Goal: Complete application form

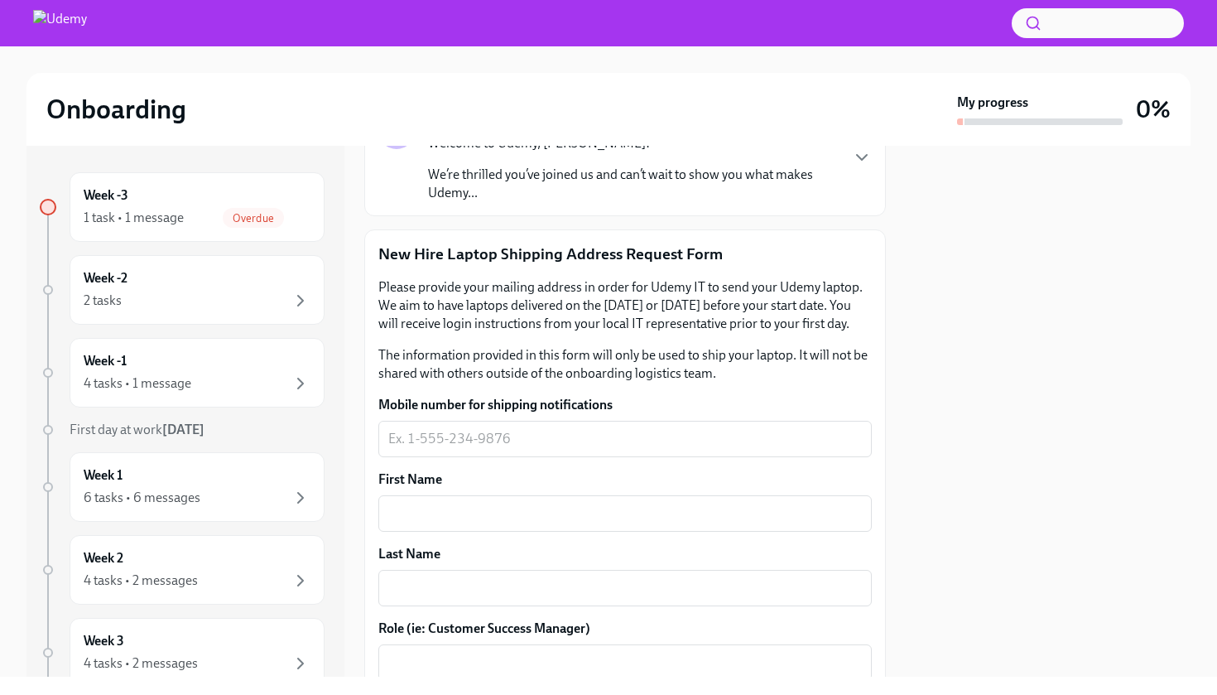
scroll to position [150, 0]
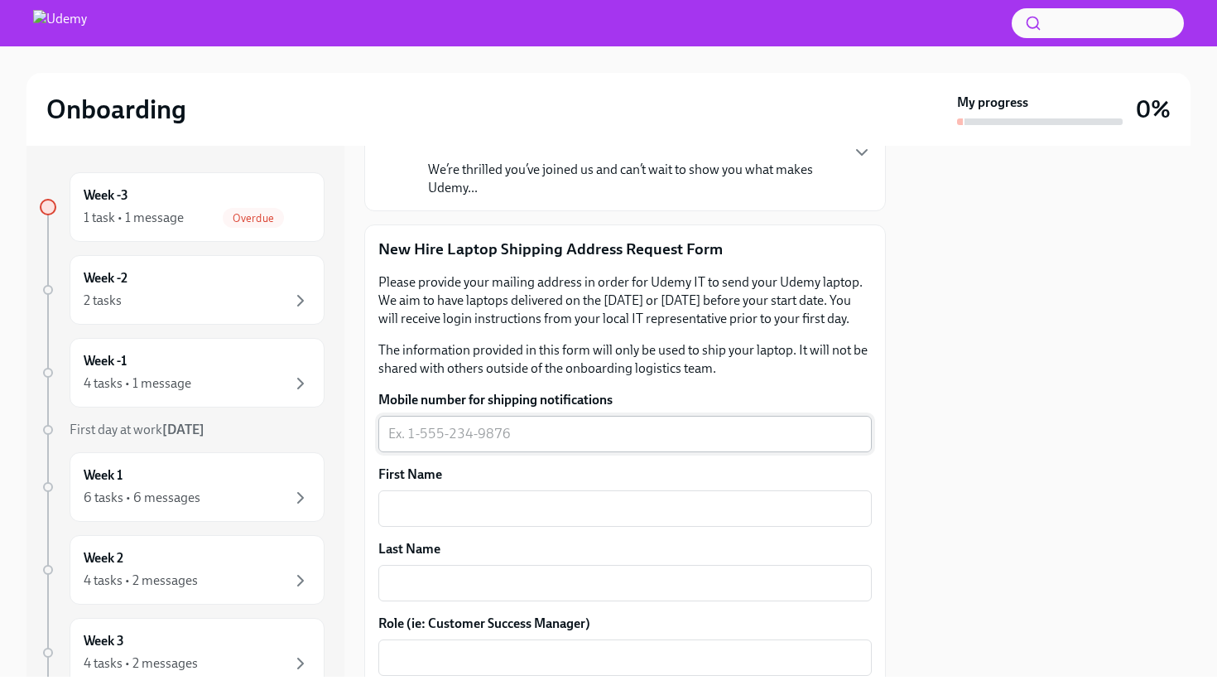
click at [515, 428] on textarea "Mobile number for shipping notifications" at bounding box center [625, 434] width 474 height 20
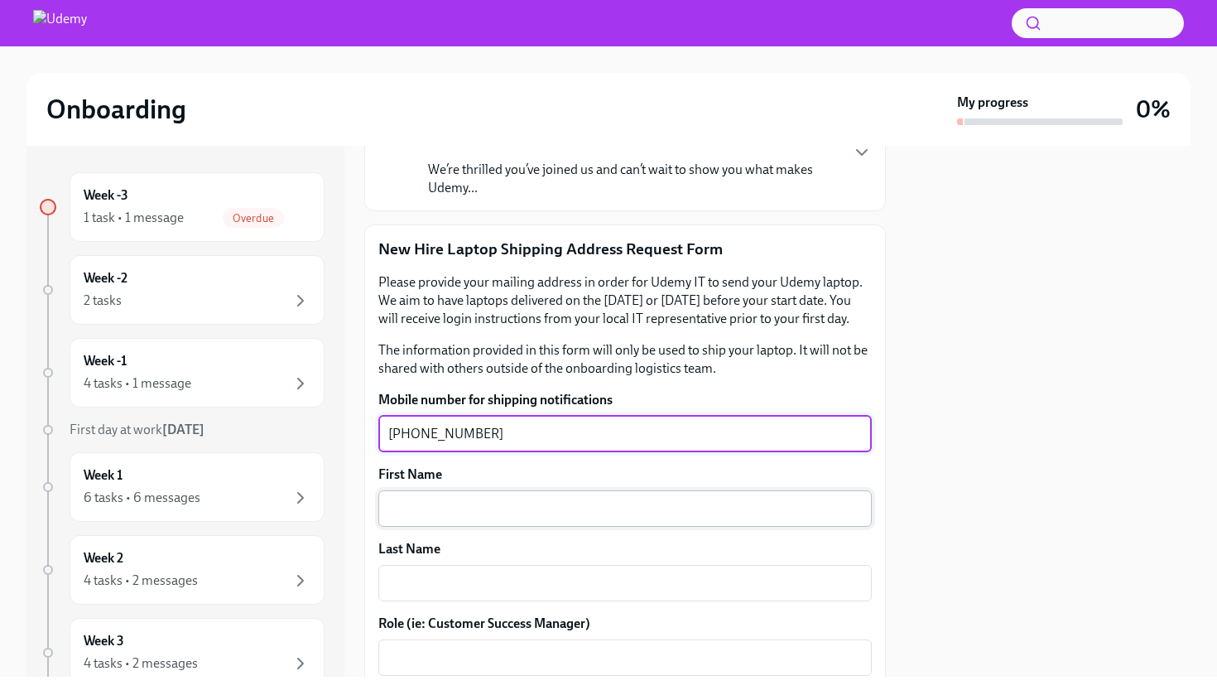
type textarea "[PHONE_NUMBER]"
click at [567, 516] on textarea "First Name" at bounding box center [625, 509] width 474 height 20
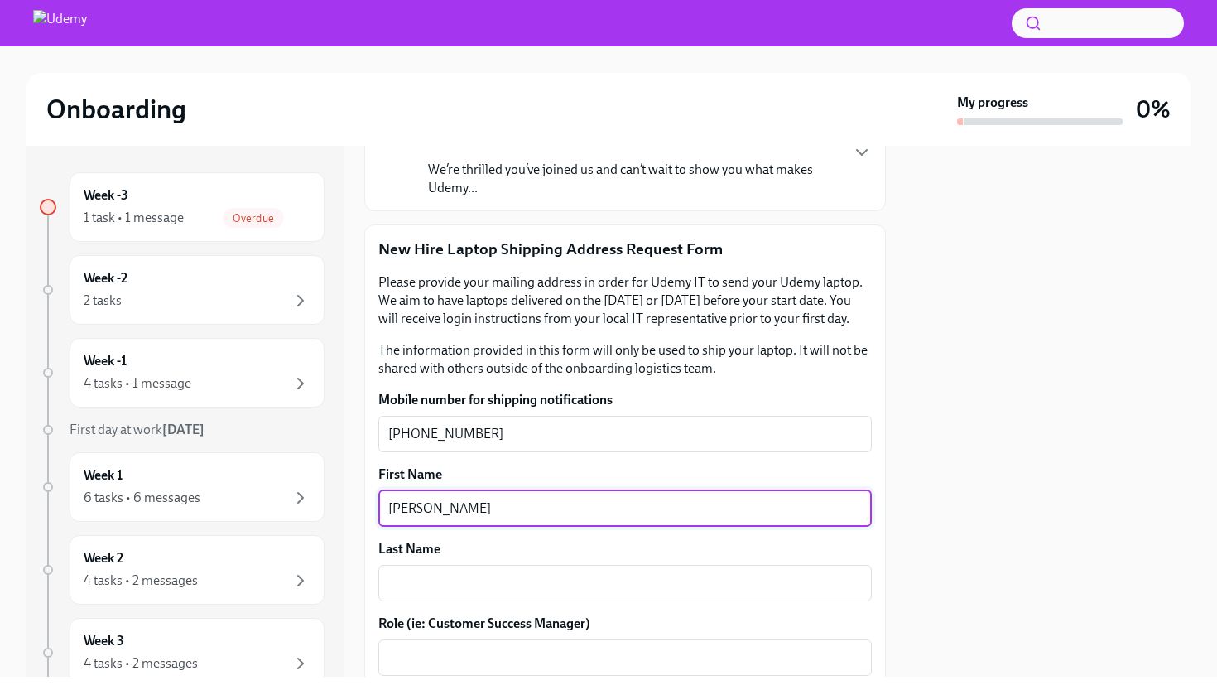
type textarea "[PERSON_NAME]"
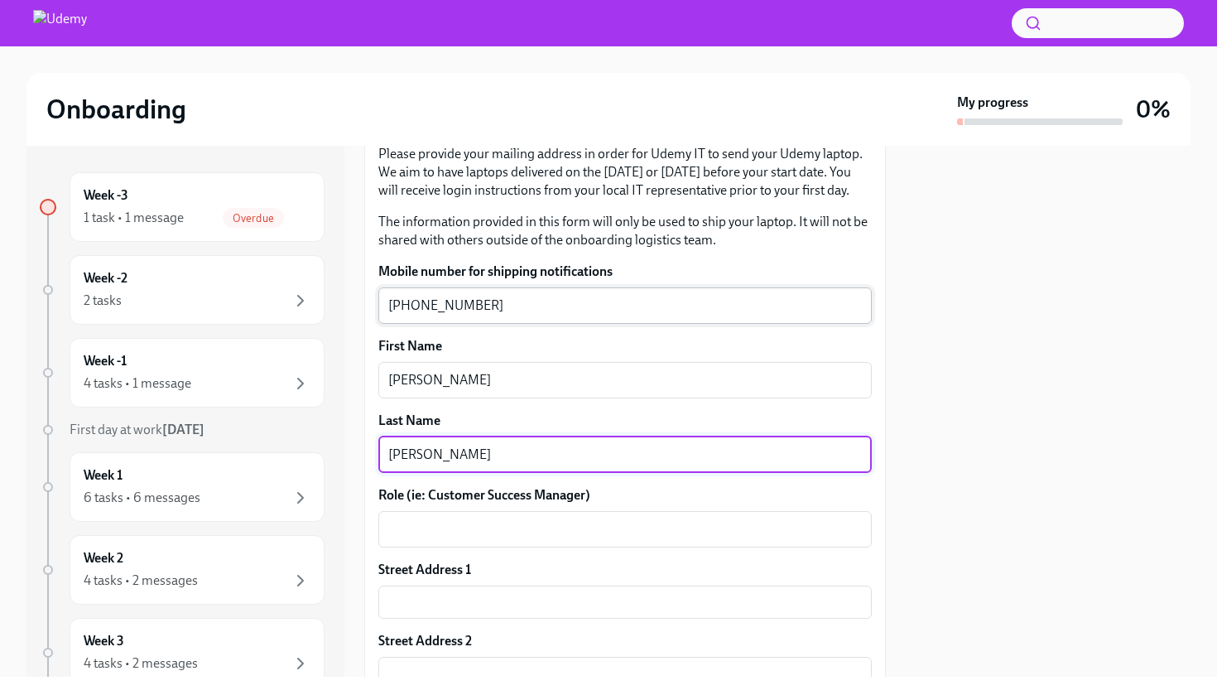
scroll to position [292, 0]
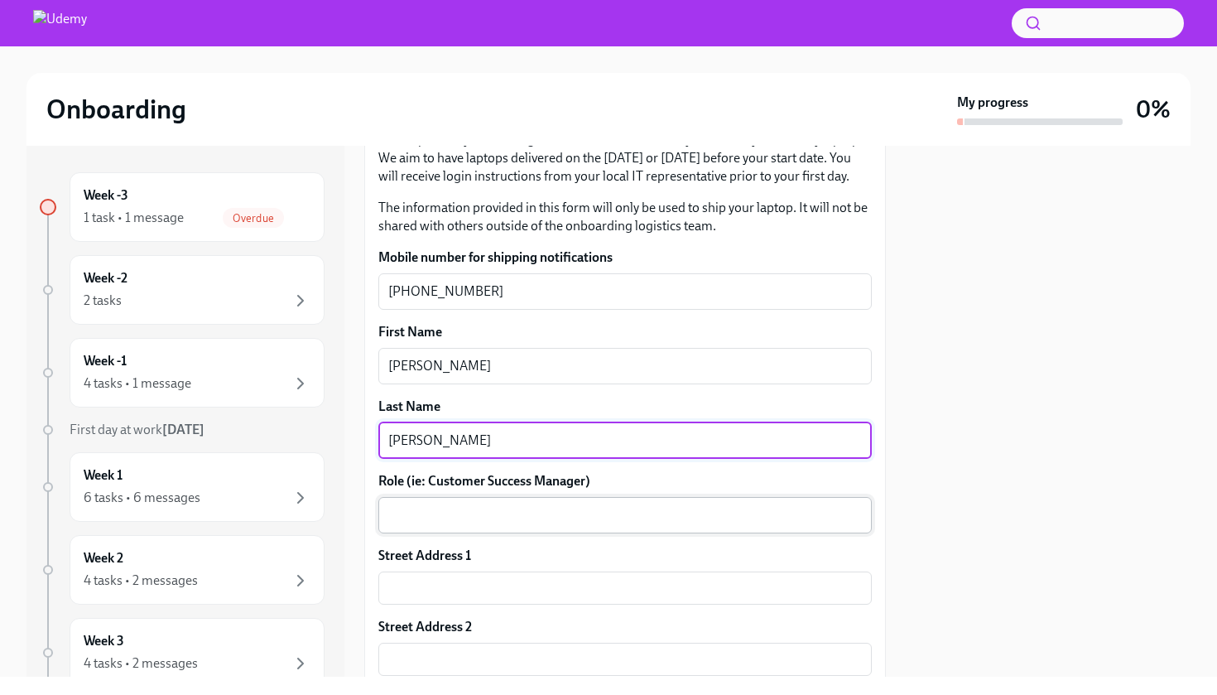
type textarea "[PERSON_NAME]"
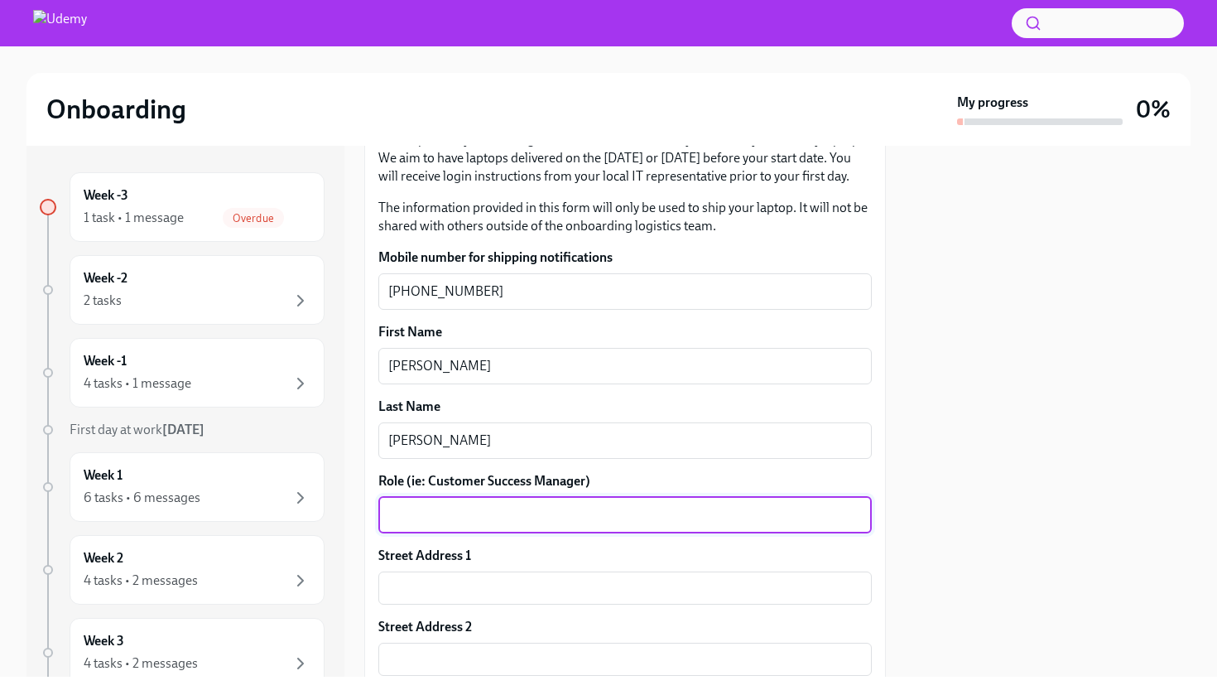
click at [651, 513] on textarea "Role (ie: Customer Success Manager)" at bounding box center [625, 515] width 474 height 20
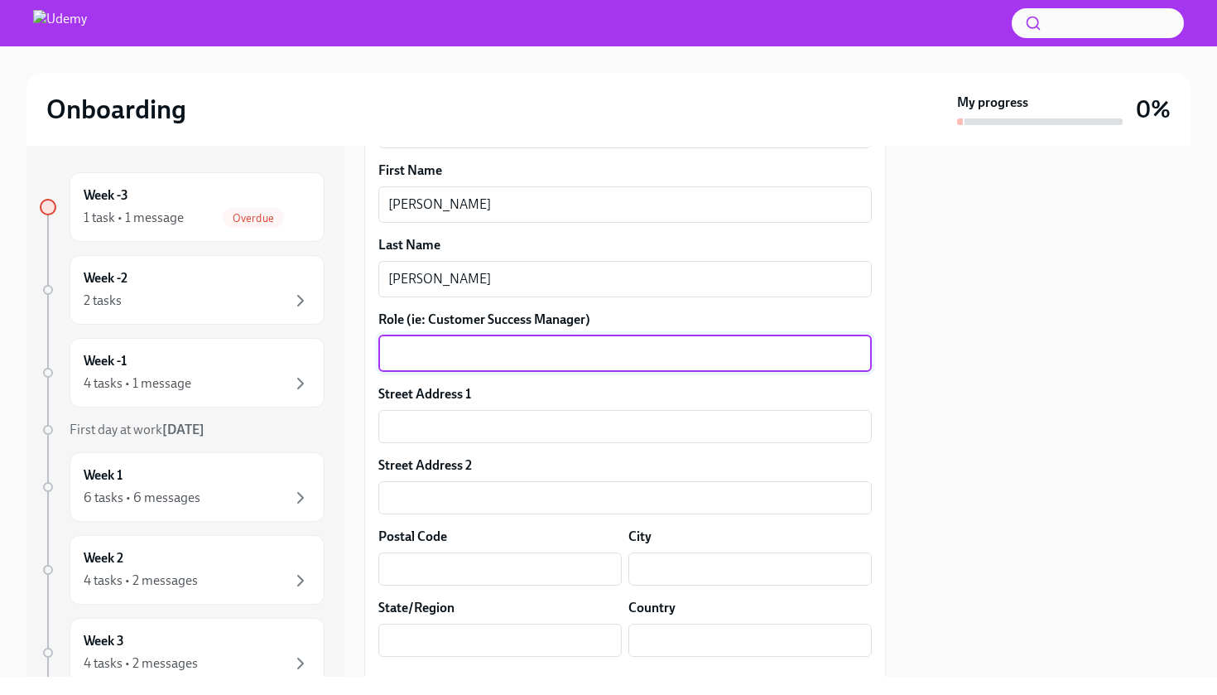
scroll to position [460, 0]
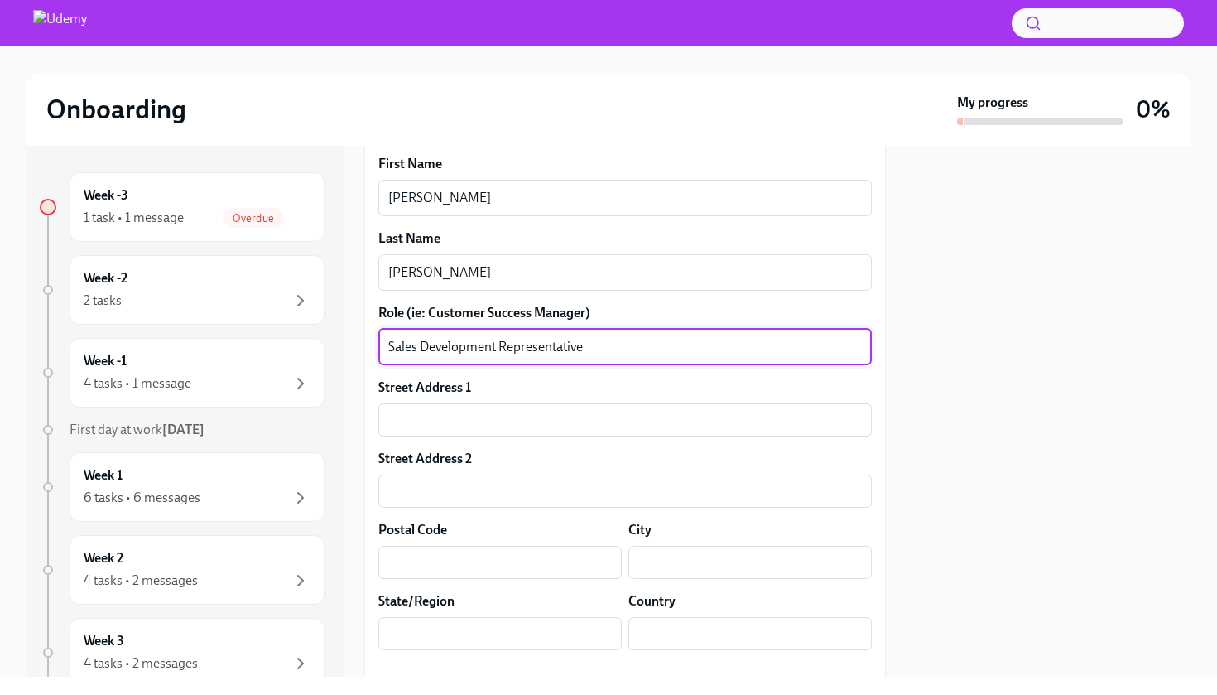
type textarea "Sales Development Representative"
drag, startPoint x: 525, startPoint y: 376, endPoint x: 485, endPoint y: 430, distance: 66.9
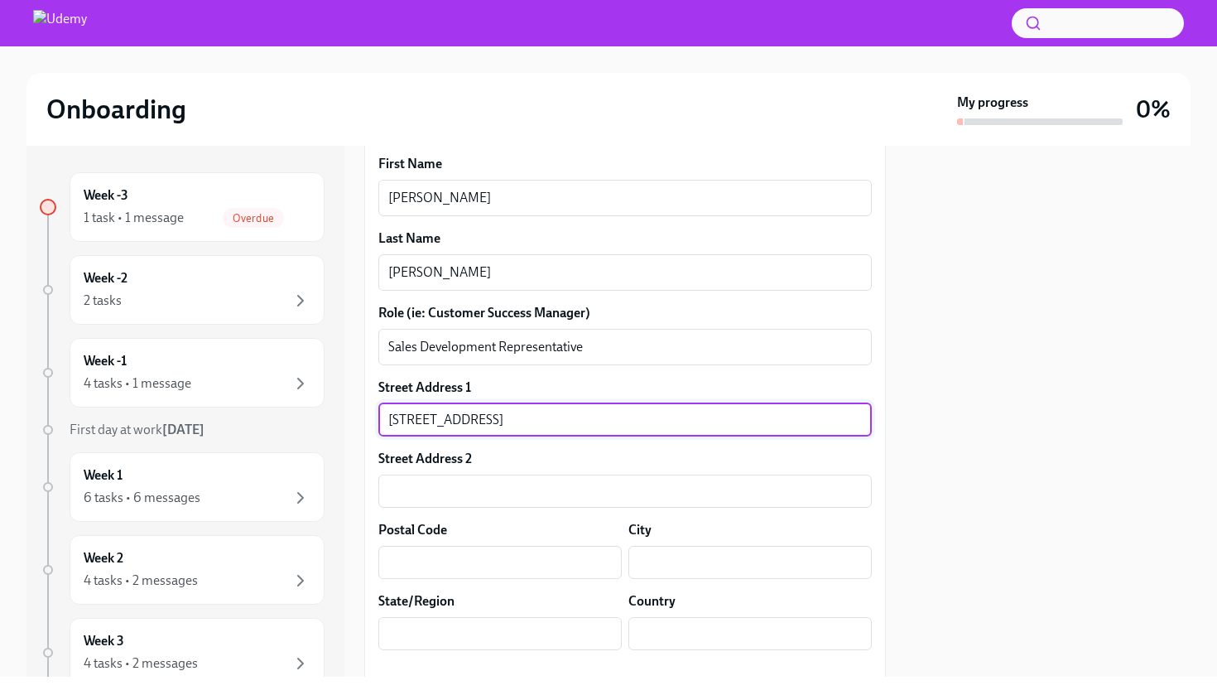
type input "[STREET_ADDRESS]"
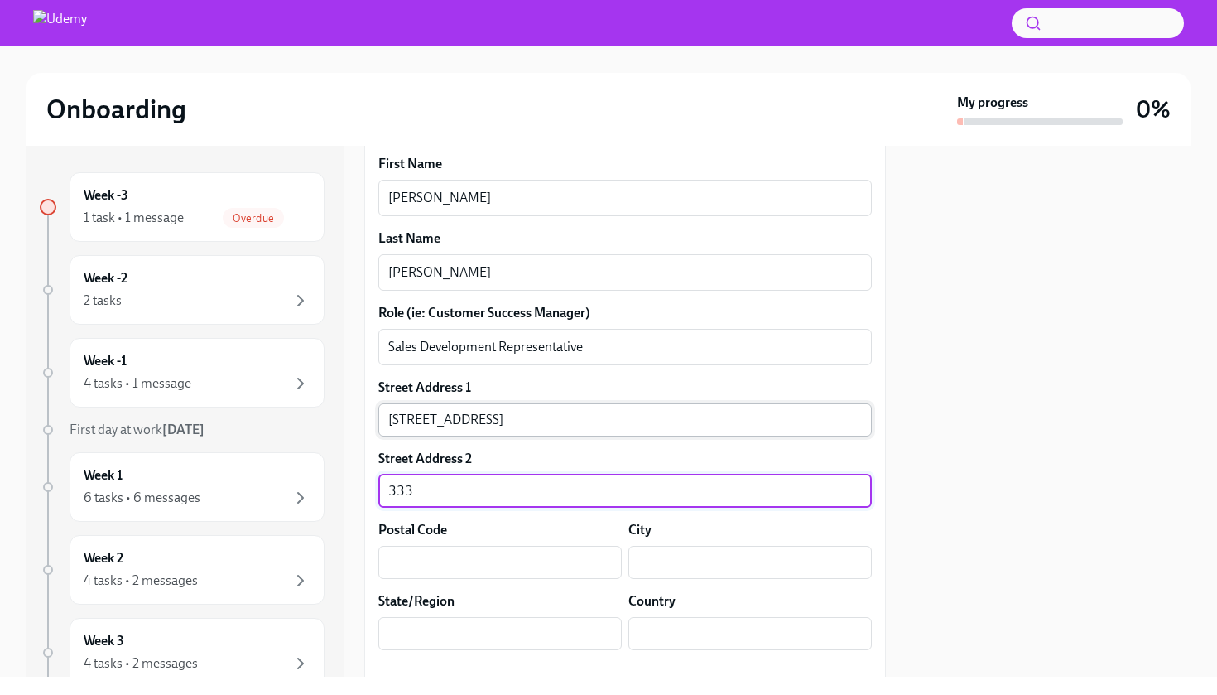
type input "333"
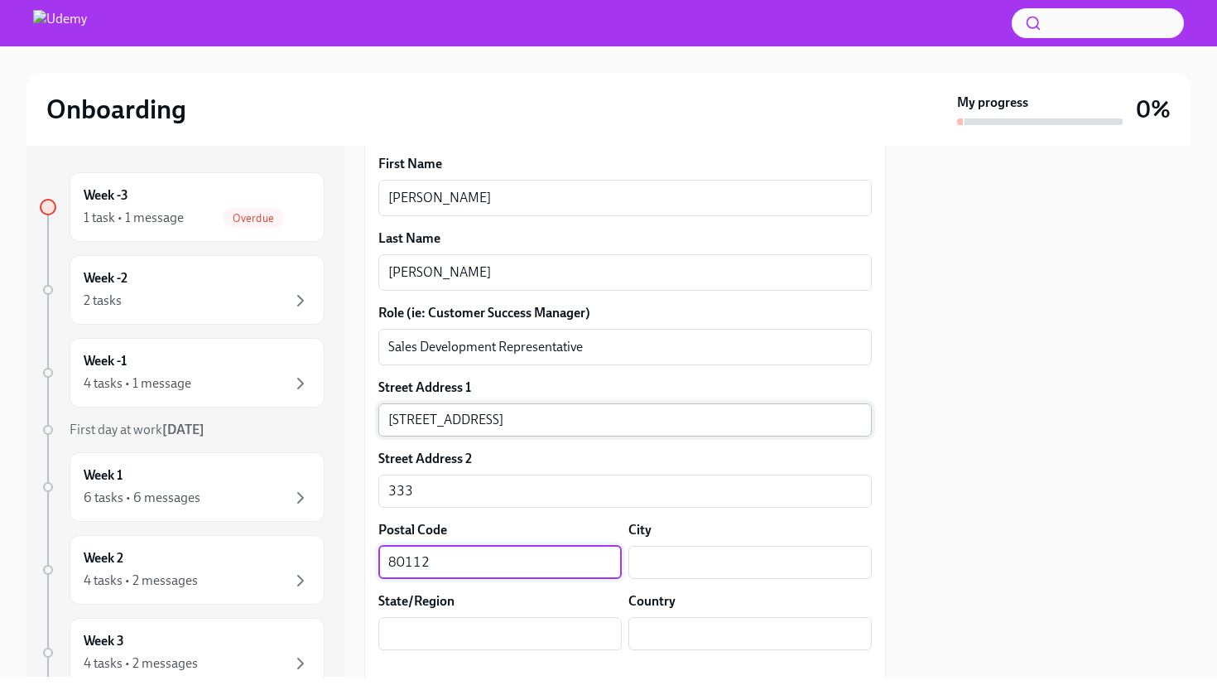
type input "80112"
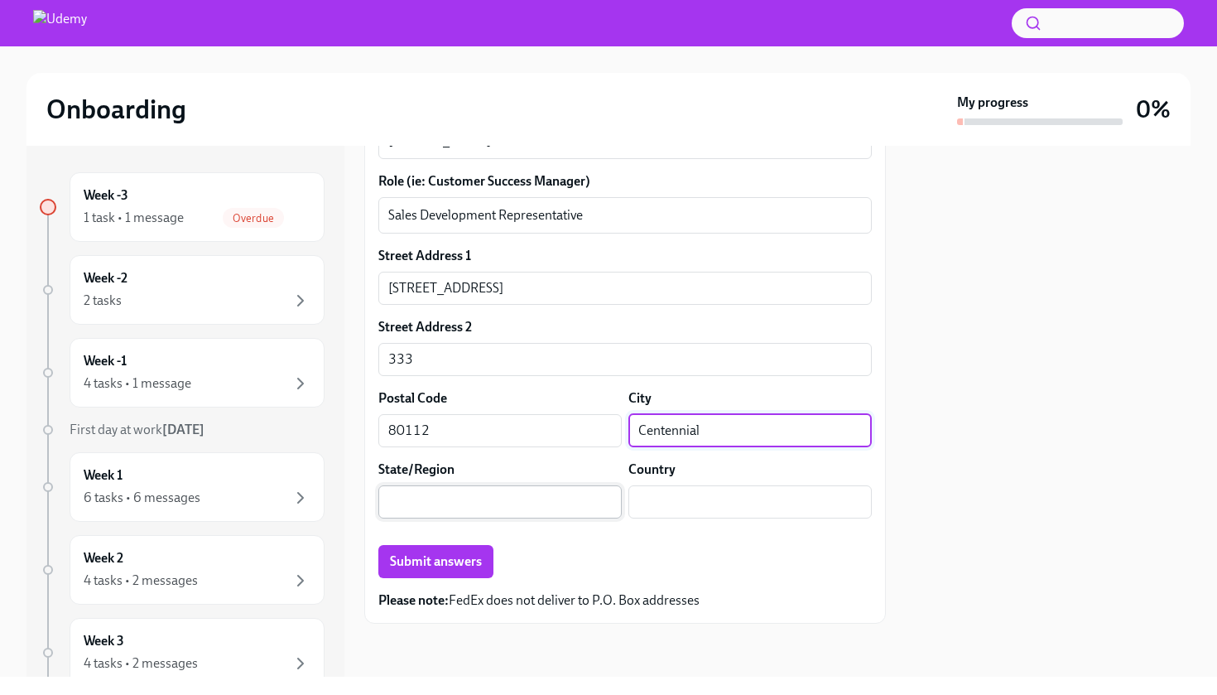
scroll to position [591, 0]
type input "Centennial"
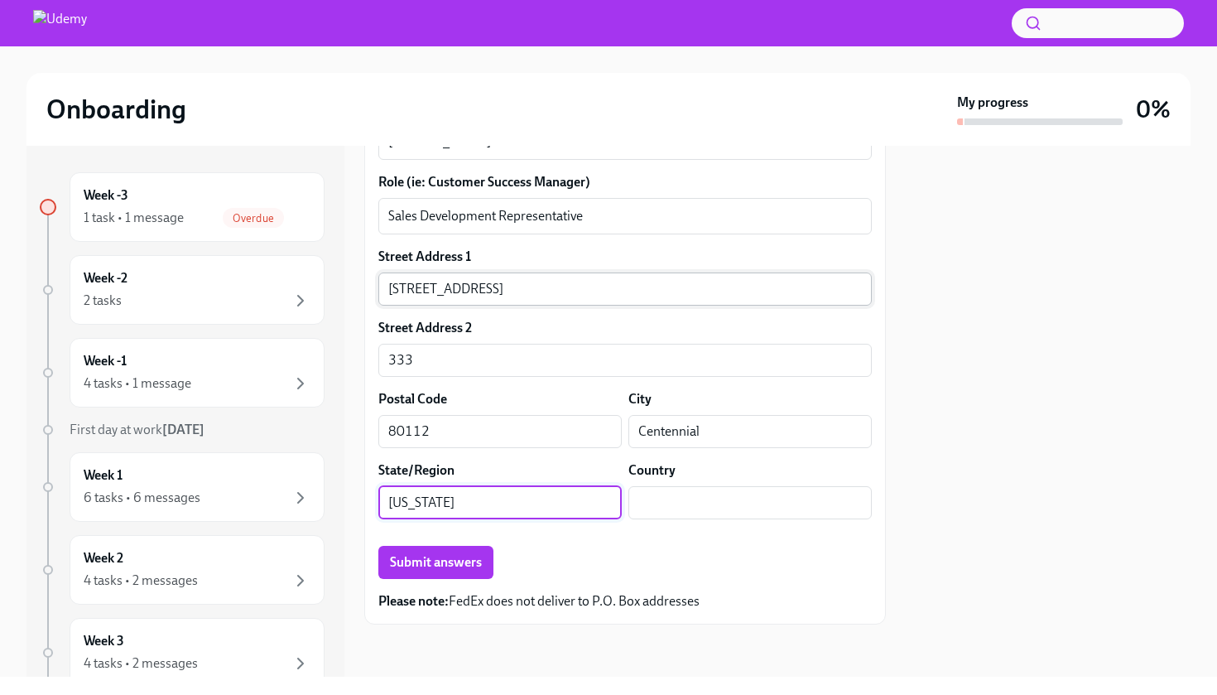
type input "[US_STATE]"
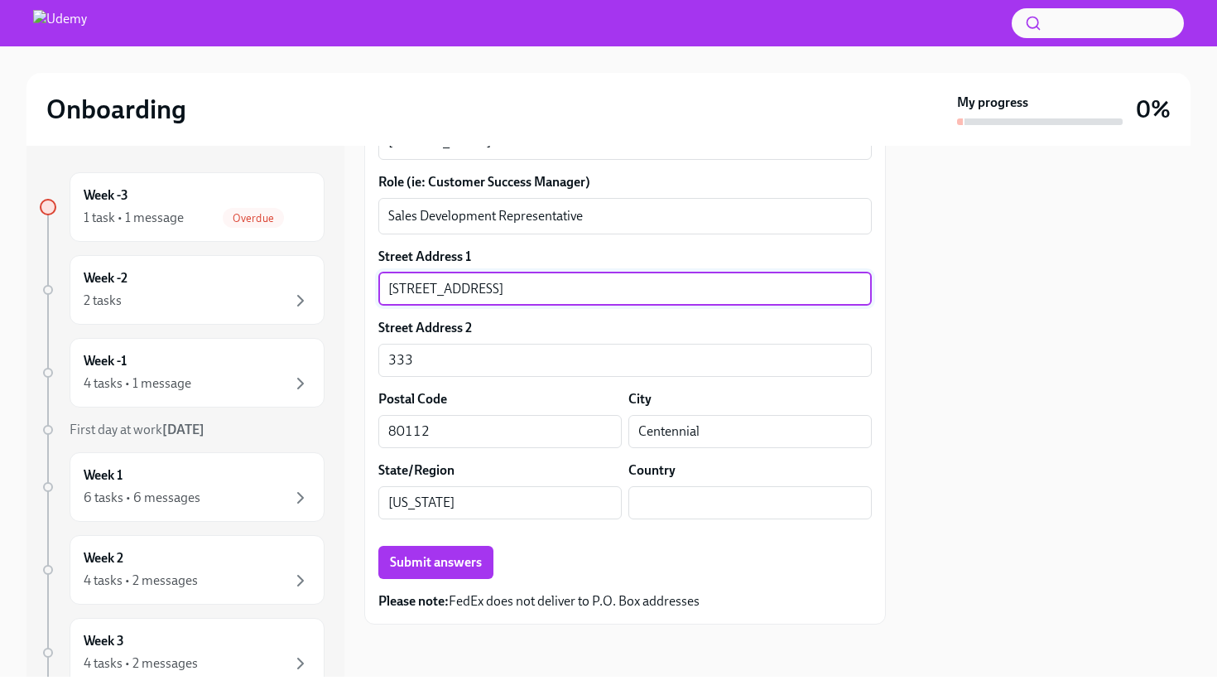
click at [542, 297] on input "[STREET_ADDRESS]" at bounding box center [625, 288] width 494 height 33
click at [431, 571] on button "Submit answers" at bounding box center [435, 562] width 115 height 33
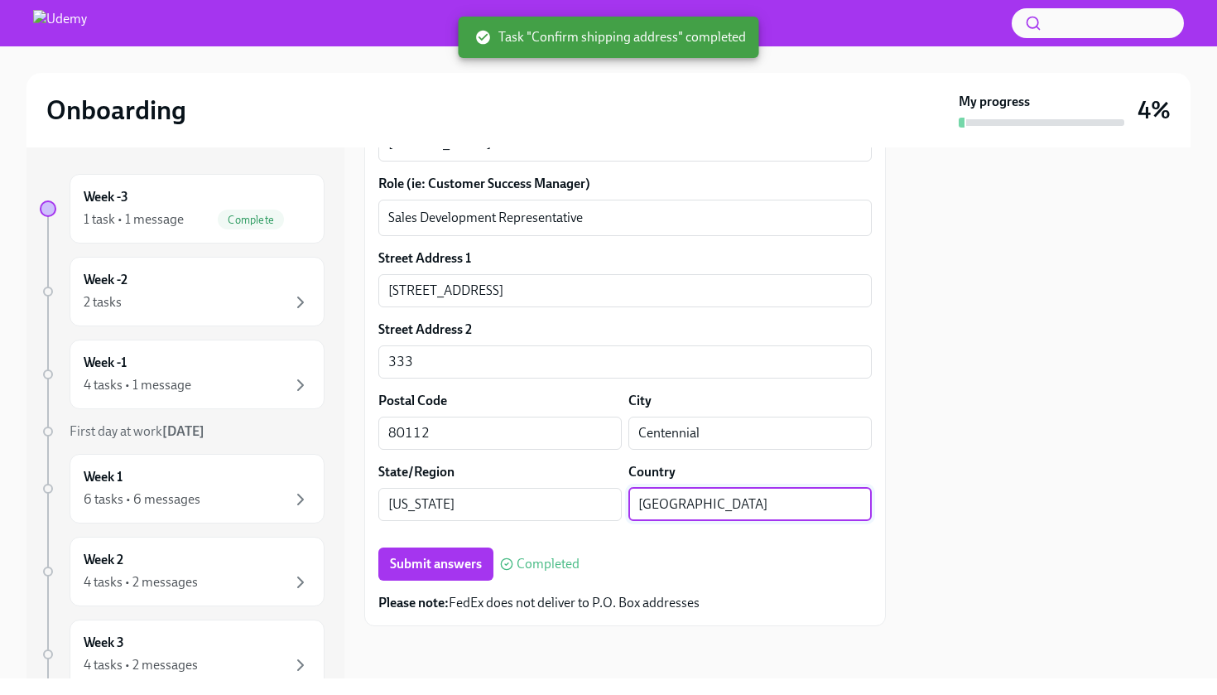
type input "[GEOGRAPHIC_DATA]"
click at [560, 557] on span "Completed" at bounding box center [548, 563] width 63 height 13
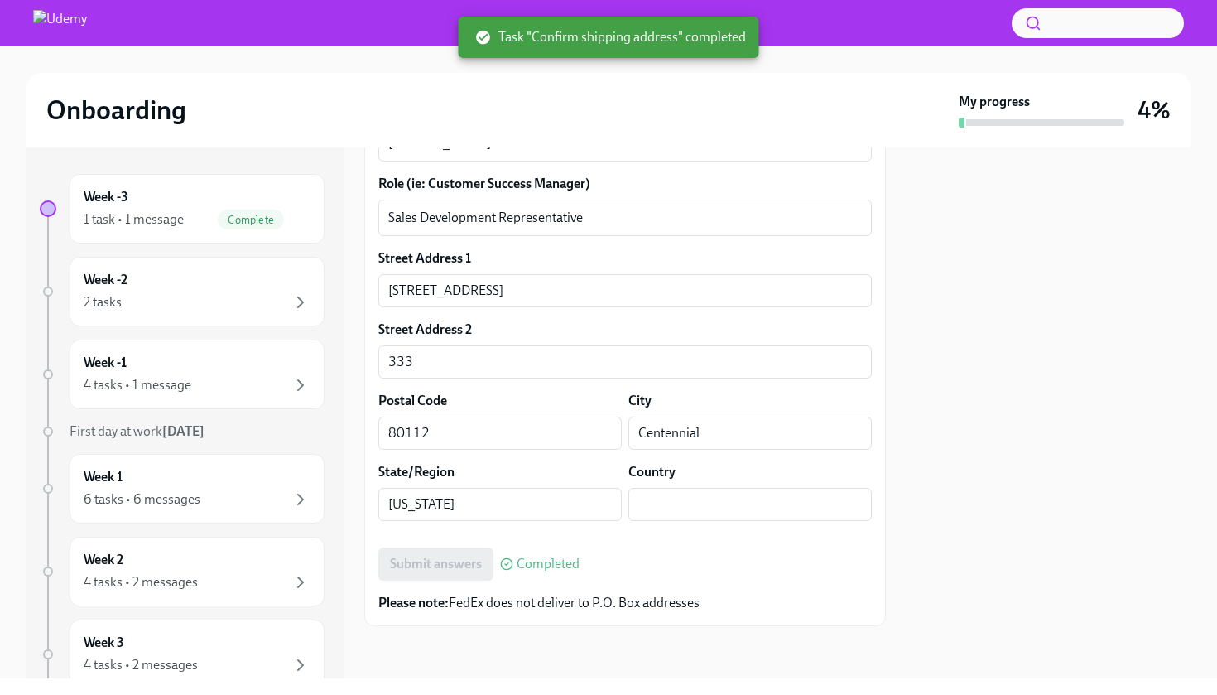
click at [462, 562] on div "Submit answers Completed" at bounding box center [625, 563] width 494 height 33
click at [694, 506] on input "text" at bounding box center [750, 504] width 243 height 33
type input "d"
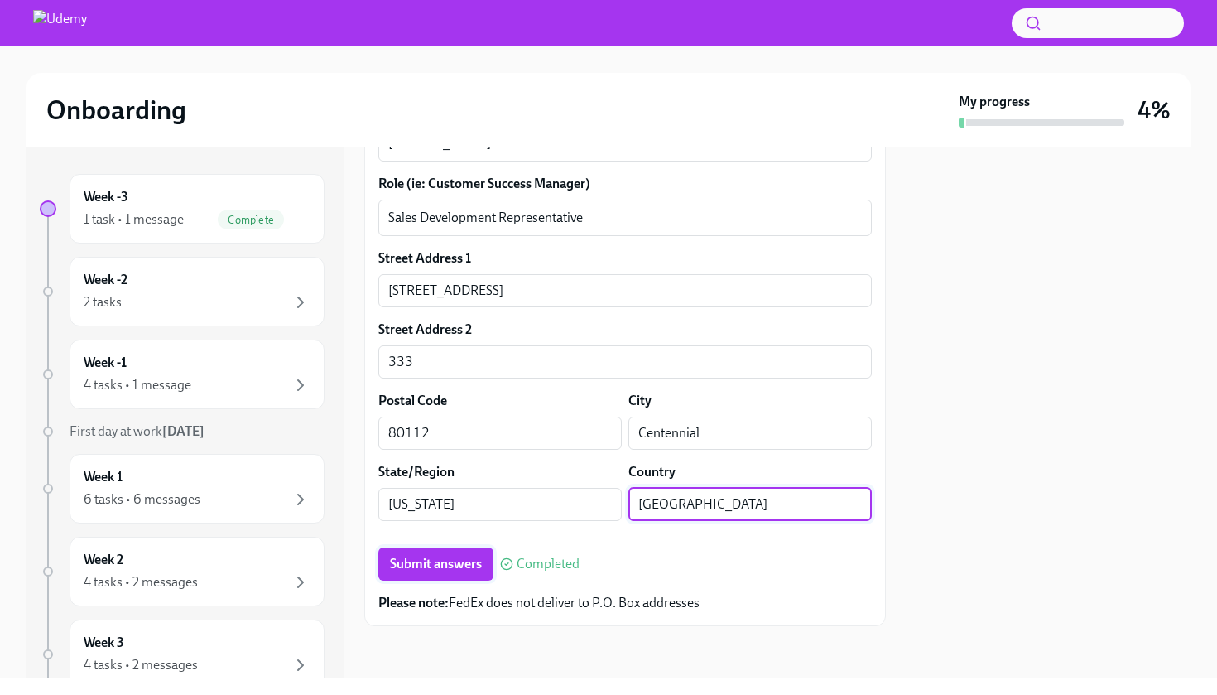
type input "[GEOGRAPHIC_DATA]"
click at [439, 568] on span "Submit answers" at bounding box center [436, 564] width 92 height 17
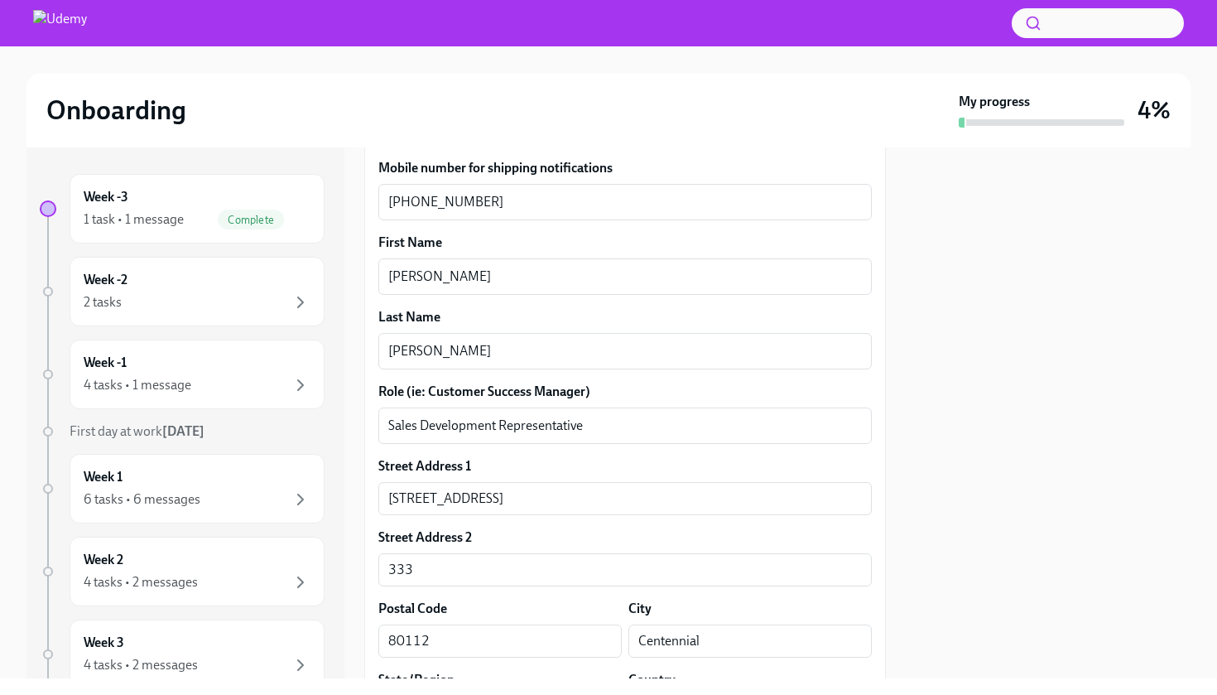
scroll to position [547, 0]
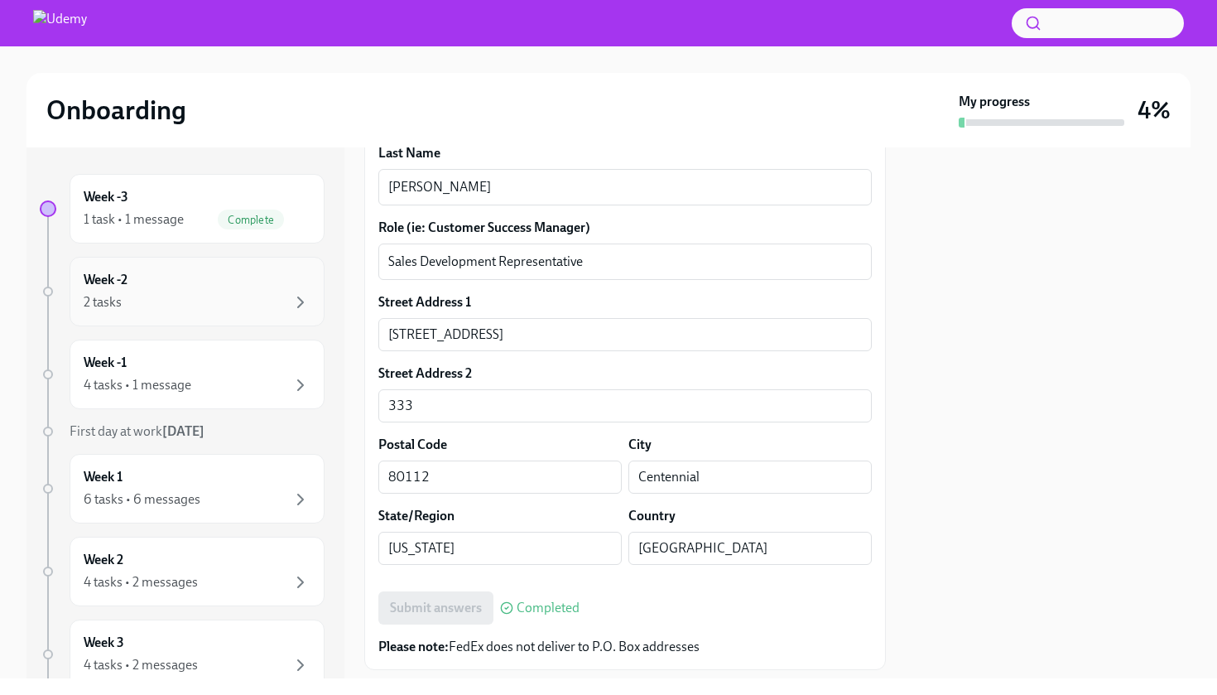
click at [211, 289] on div "Week -2 2 tasks" at bounding box center [197, 291] width 227 height 41
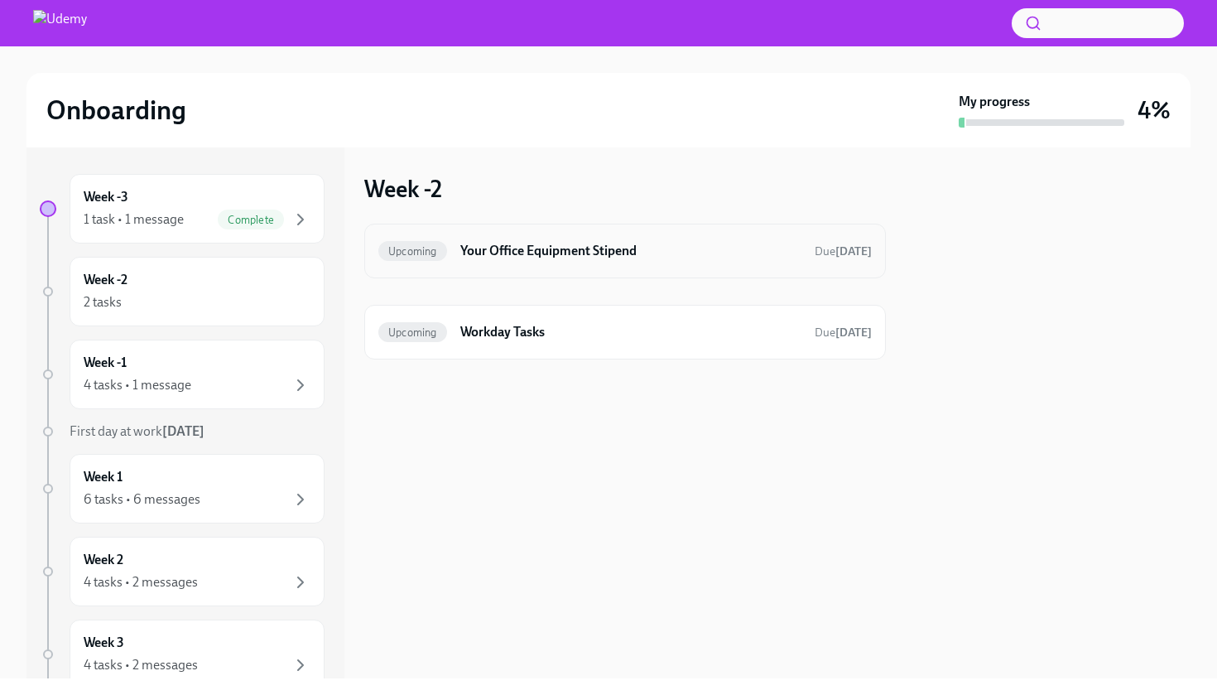
click at [585, 254] on h6 "Your Office Equipment Stipend" at bounding box center [630, 251] width 341 height 18
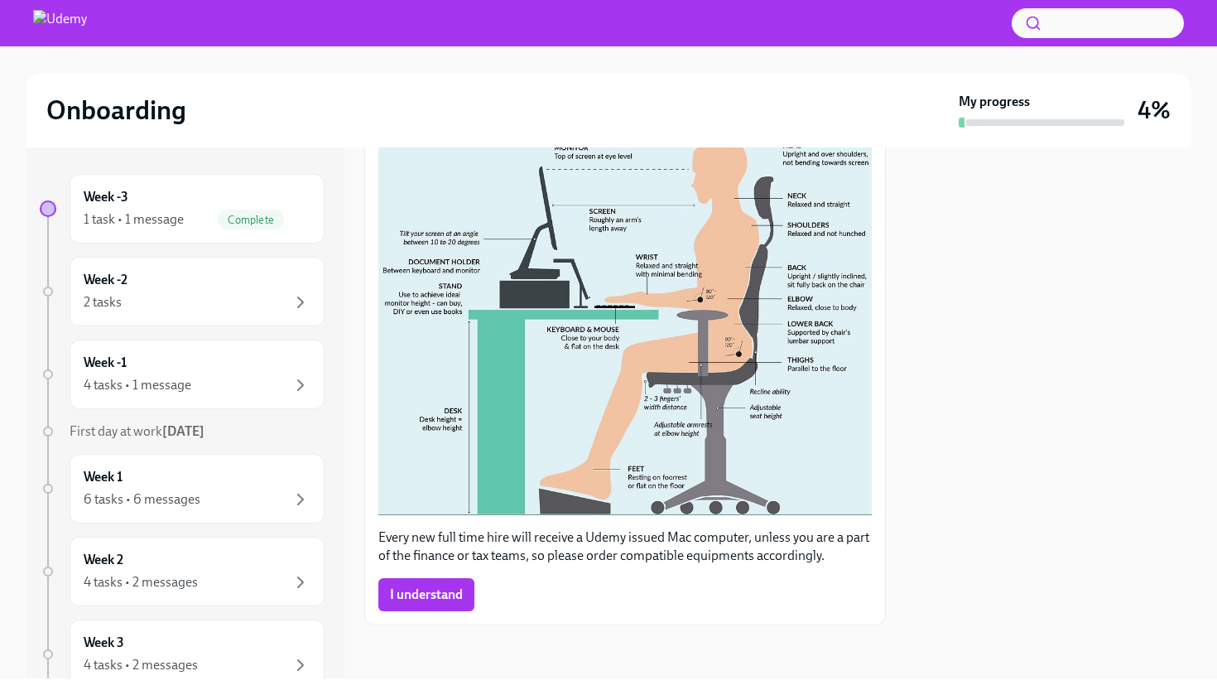
scroll to position [397, 0]
click at [563, 499] on button "Zoom image" at bounding box center [625, 272] width 494 height 488
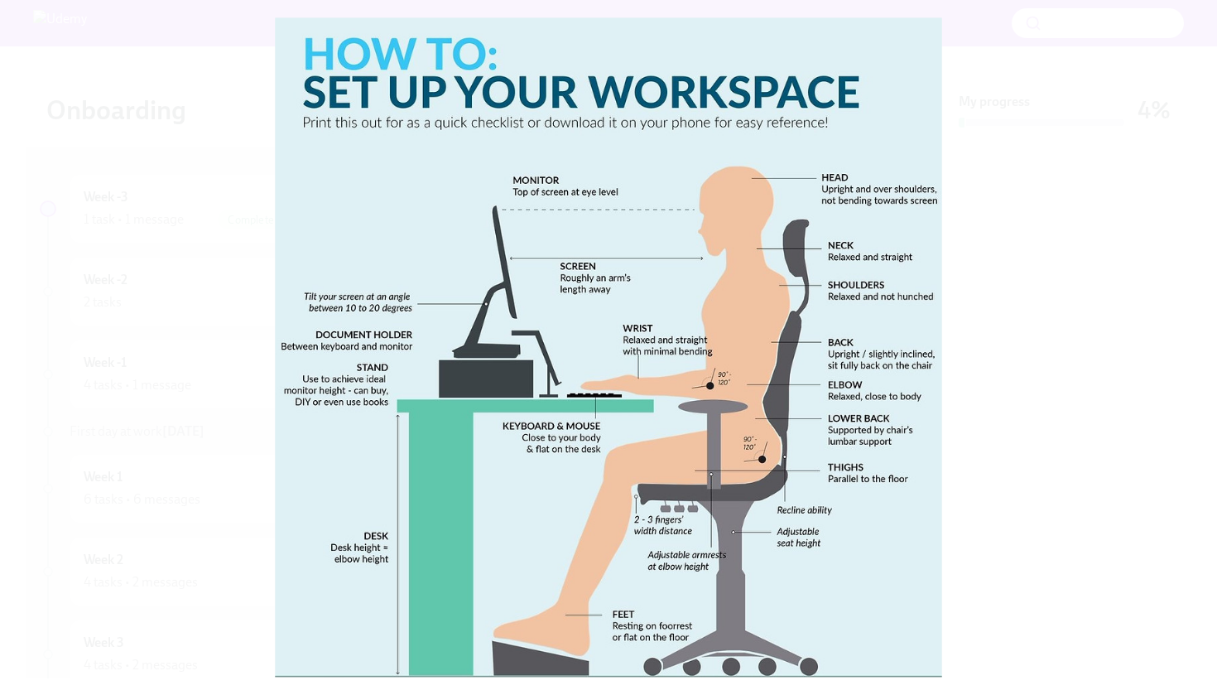
click at [563, 499] on button "Unzoom image" at bounding box center [608, 347] width 1217 height 695
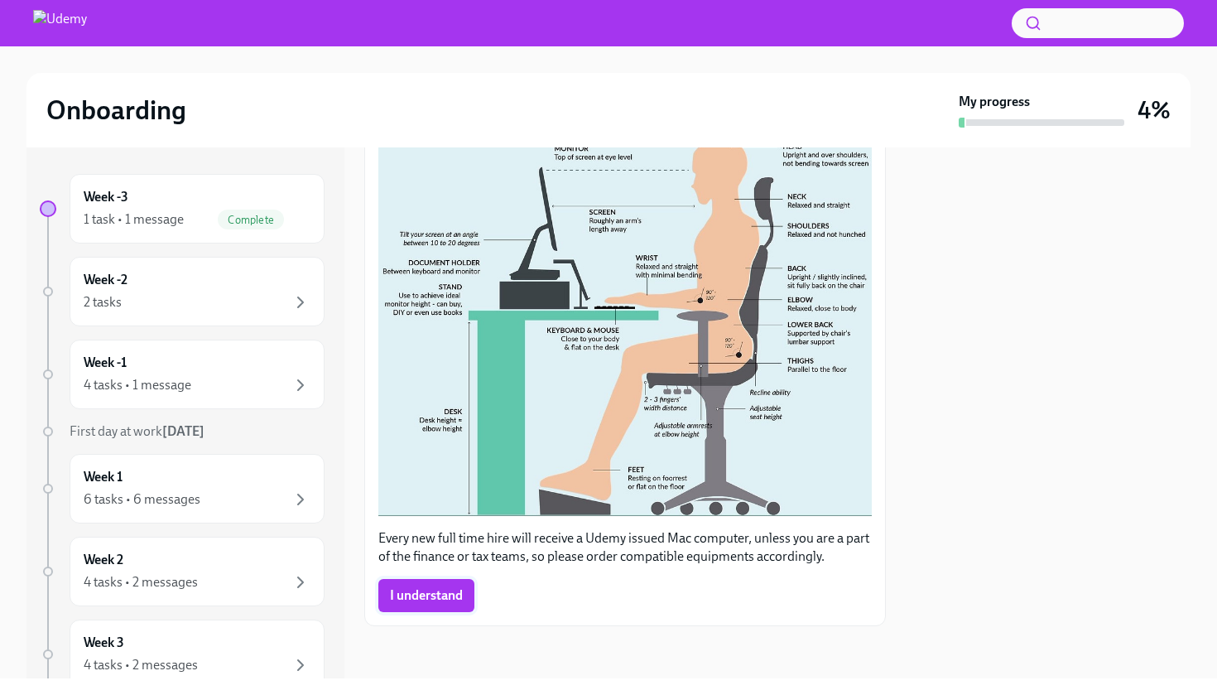
click at [418, 592] on span "I understand" at bounding box center [426, 595] width 73 height 17
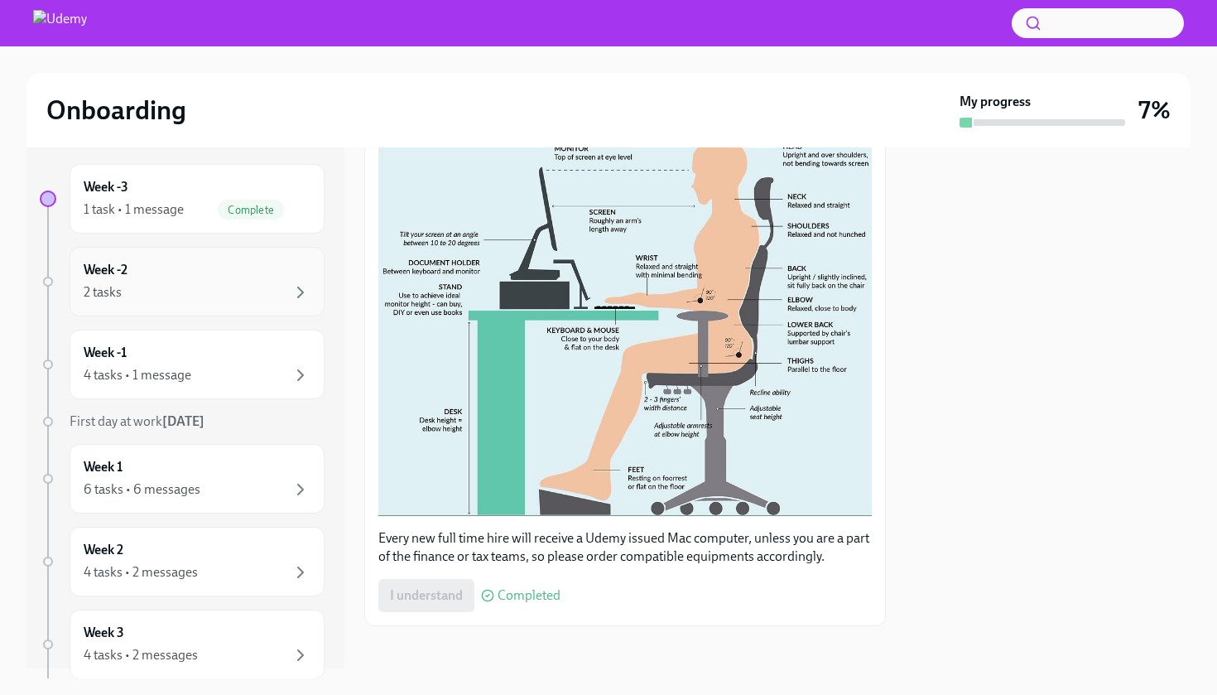
click at [223, 285] on div "2 tasks" at bounding box center [197, 292] width 227 height 20
